Goal: Unclear

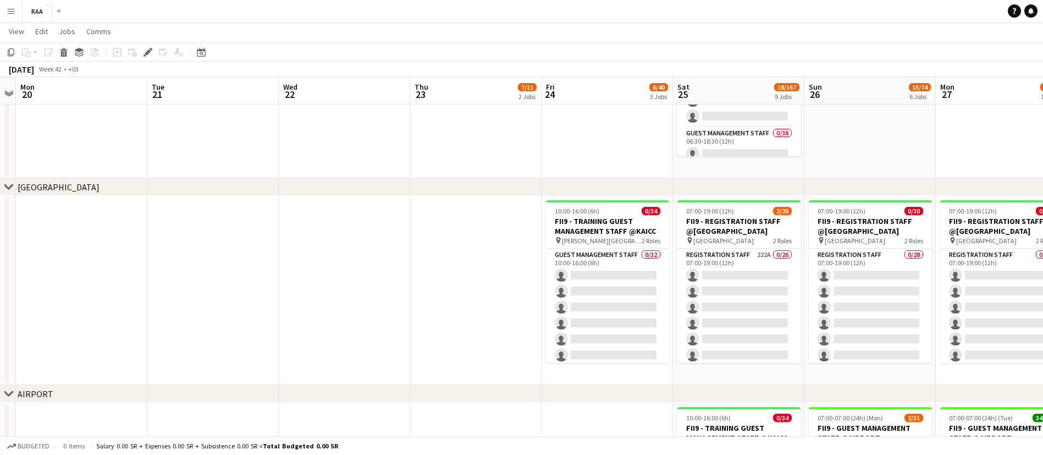
scroll to position [186, 0]
